Goal: Check status: Check status

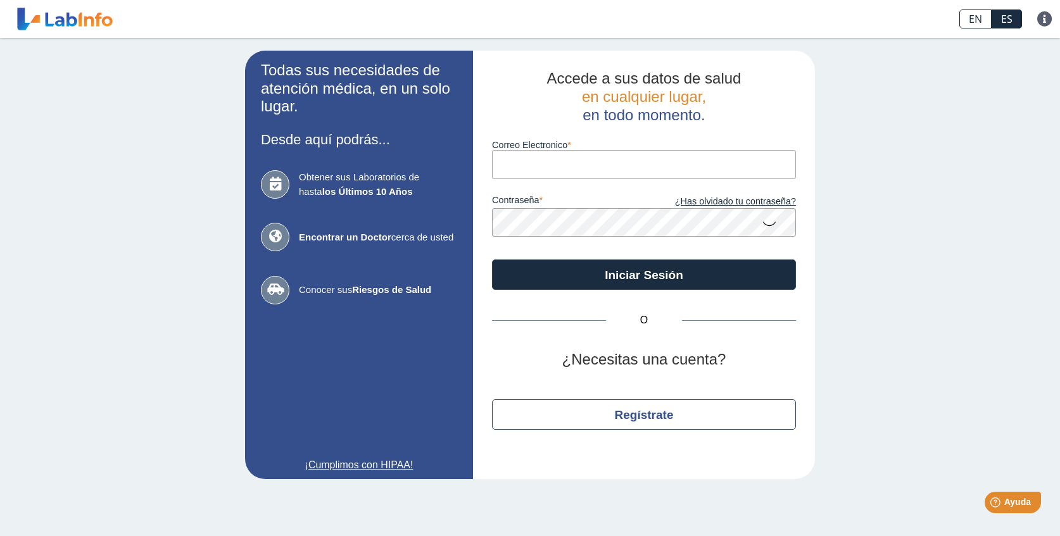
click at [651, 169] on input "Correo Electronico" at bounding box center [644, 164] width 304 height 28
type input "[EMAIL_ADDRESS][DOMAIN_NAME]"
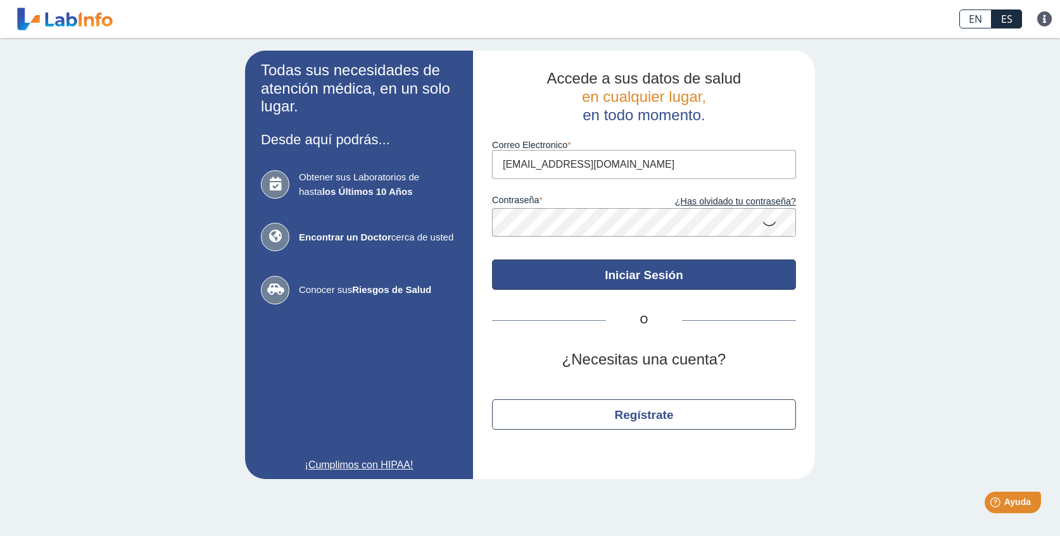
click at [601, 267] on button "Iniciar Sesión" at bounding box center [644, 275] width 304 height 30
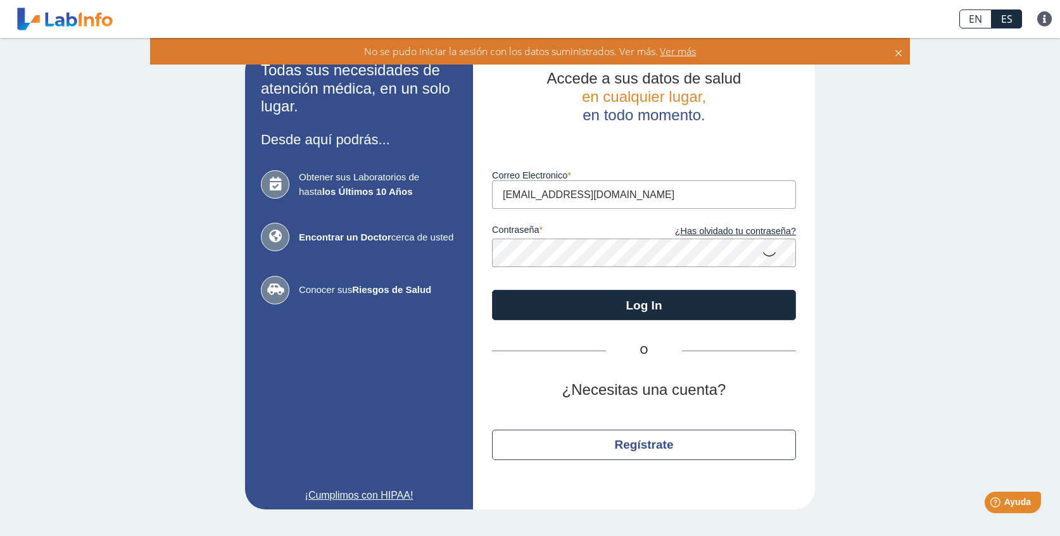
click at [774, 251] on icon at bounding box center [769, 253] width 15 height 25
click at [644, 303] on button "Log In" at bounding box center [644, 305] width 304 height 30
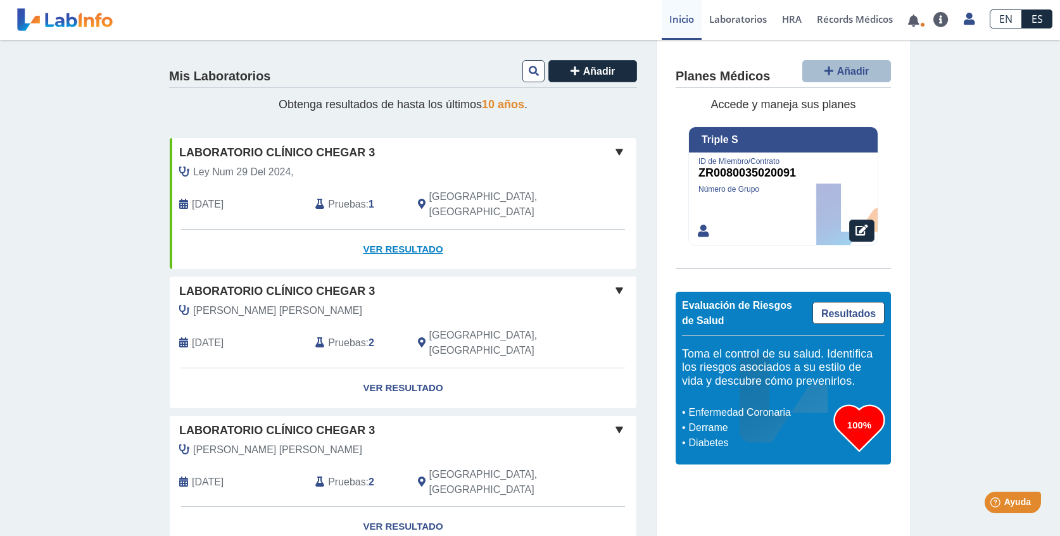
click at [463, 230] on link "Ver Resultado" at bounding box center [403, 250] width 467 height 40
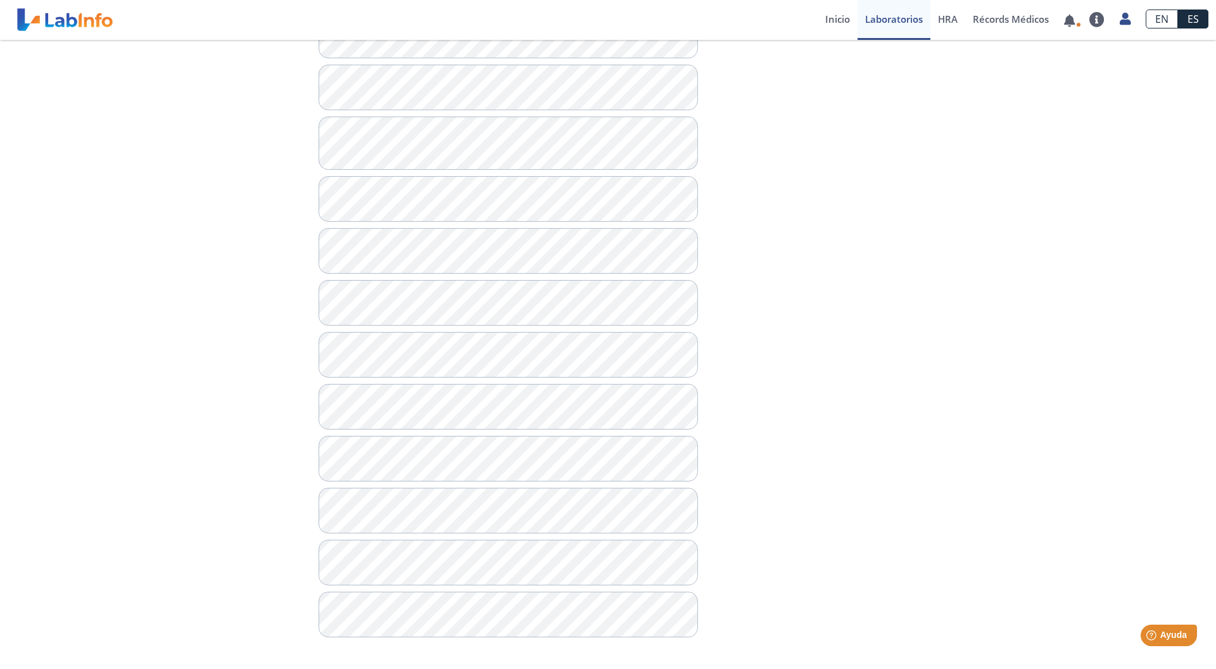
scroll to position [598, 0]
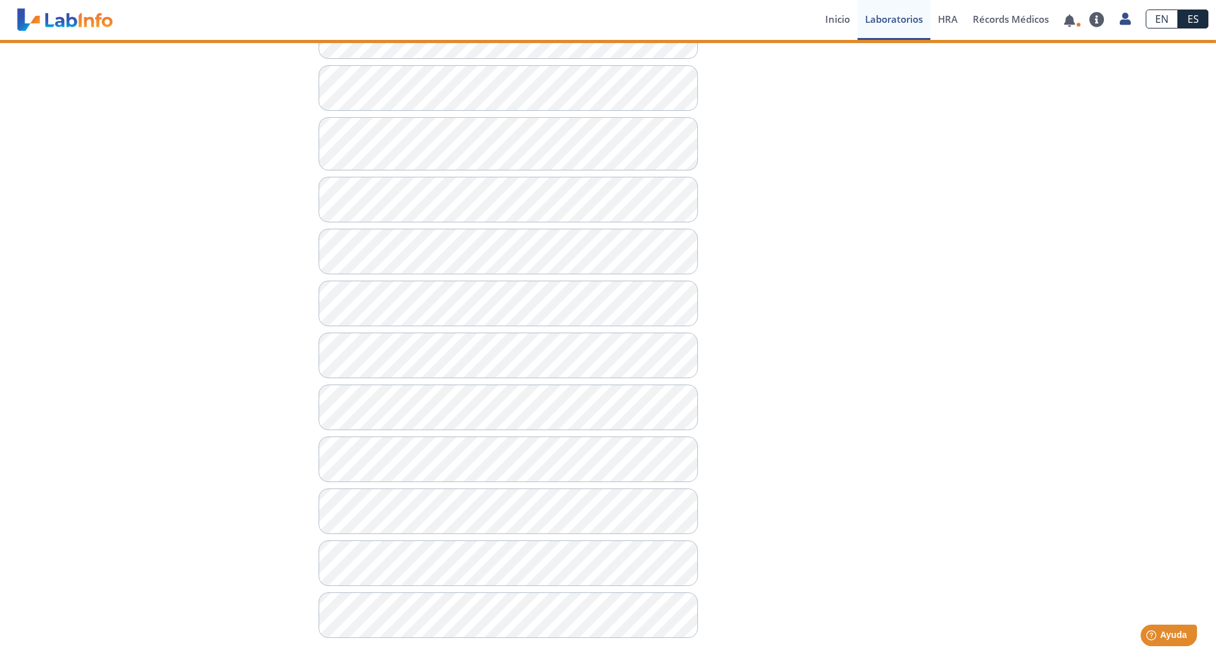
scroll to position [0, 1]
